Goal: Task Accomplishment & Management: Manage account settings

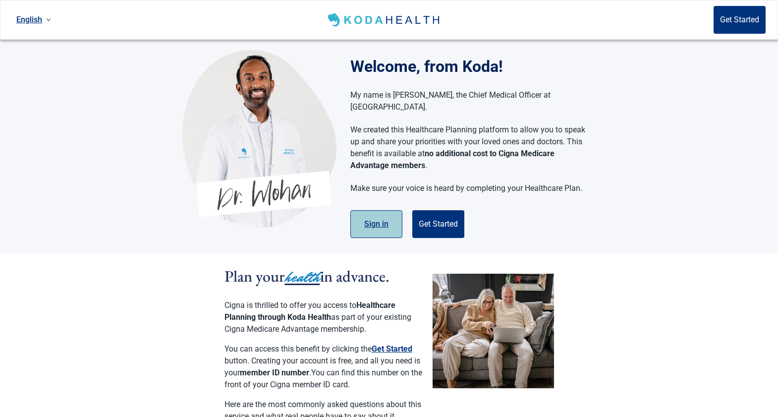
click at [377, 214] on button "Sign in" at bounding box center [377, 224] width 52 height 28
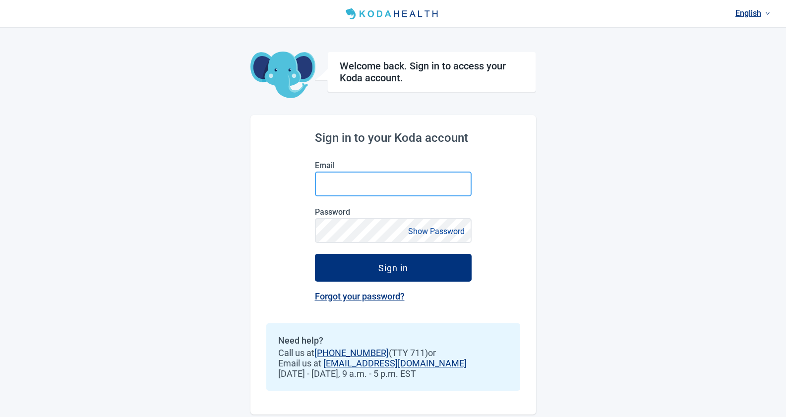
click at [356, 179] on input "Email" at bounding box center [393, 184] width 157 height 25
click at [378, 186] on input "Email" at bounding box center [393, 184] width 157 height 25
type input "[EMAIL_ADDRESS][DOMAIN_NAME]"
click at [433, 232] on button "Show Password" at bounding box center [436, 231] width 62 height 13
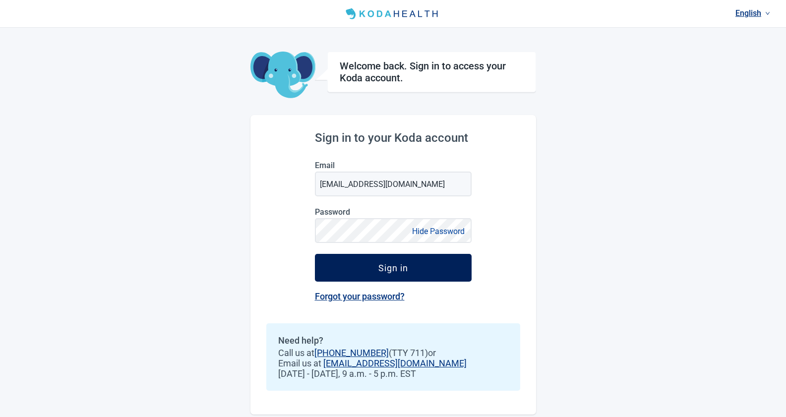
click at [387, 270] on div "Sign in" at bounding box center [393, 268] width 30 height 10
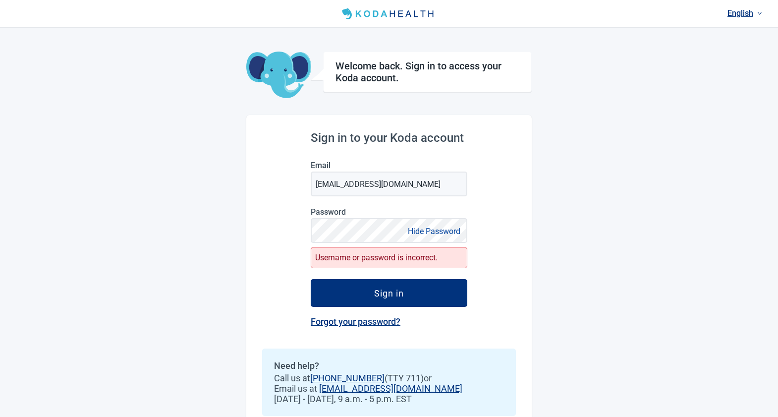
click at [415, 71] on h1 "Welcome back. Sign in to access your Koda account." at bounding box center [428, 72] width 184 height 24
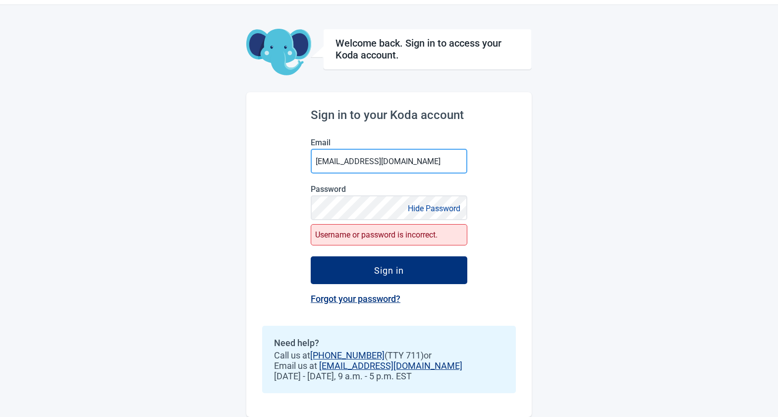
drag, startPoint x: 414, startPoint y: 159, endPoint x: 310, endPoint y: 161, distance: 104.2
click at [310, 161] on div "Sign in to your Koda account Email [EMAIL_ADDRESS][DOMAIN_NAME] Password Hide P…" at bounding box center [389, 254] width 286 height 325
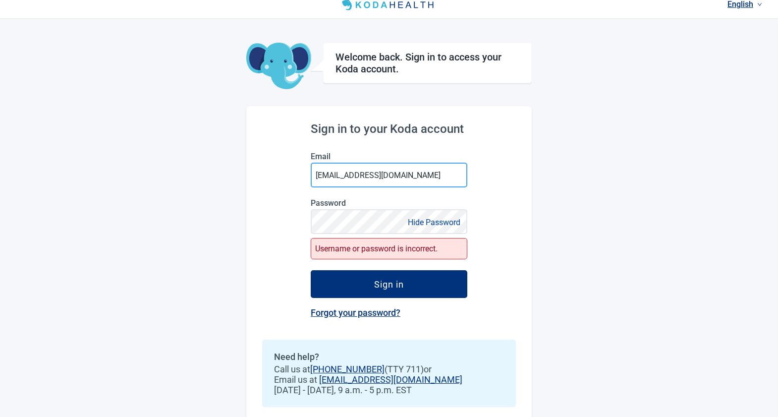
scroll to position [0, 0]
